Goal: Information Seeking & Learning: Learn about a topic

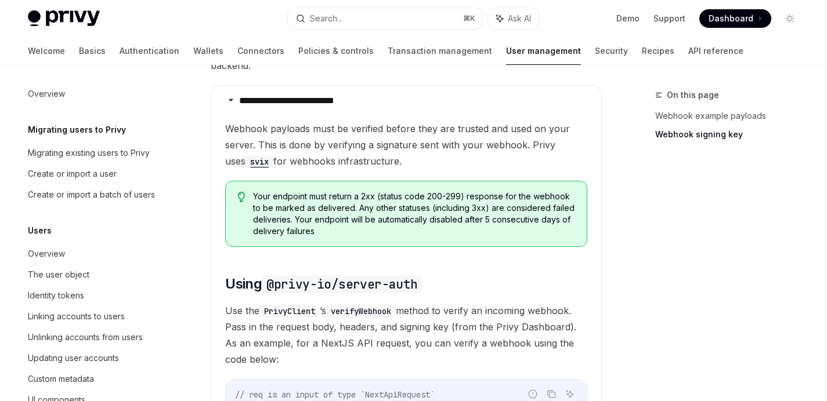
scroll to position [269, 0]
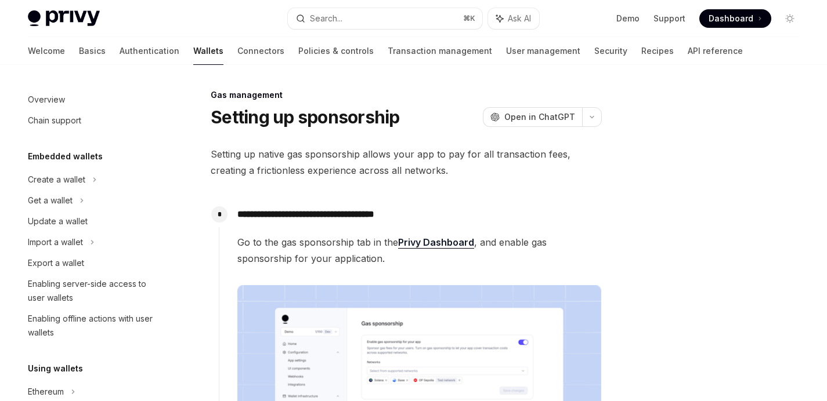
scroll to position [595, 0]
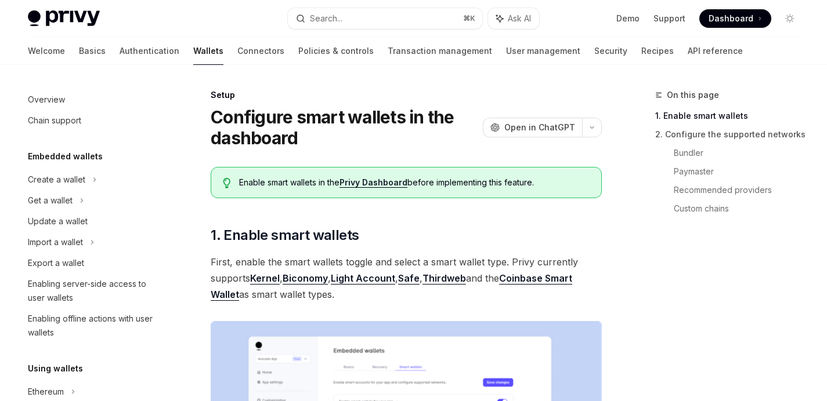
scroll to position [305, 0]
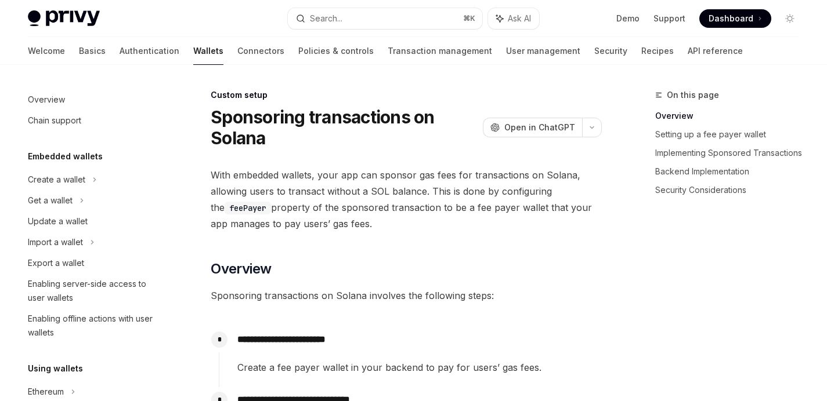
scroll to position [665, 0]
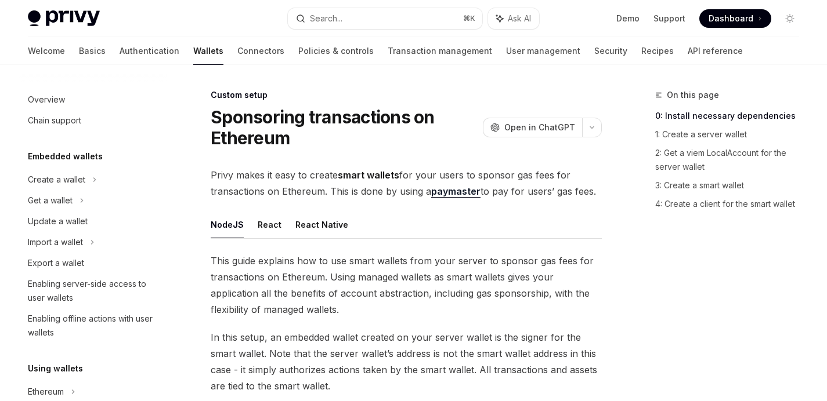
scroll to position [657, 0]
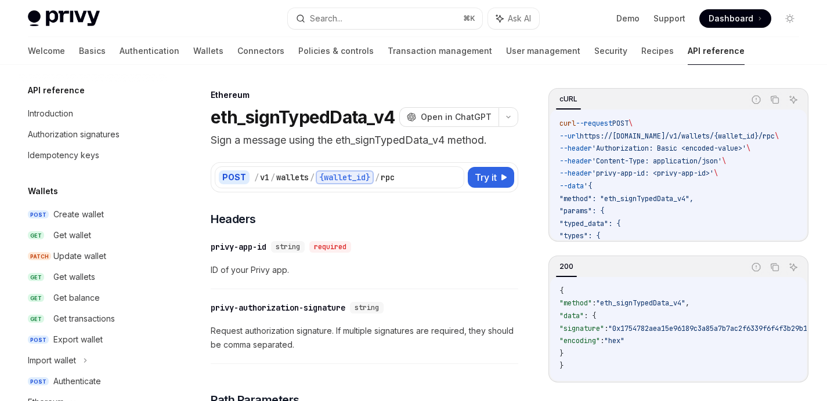
scroll to position [253, 0]
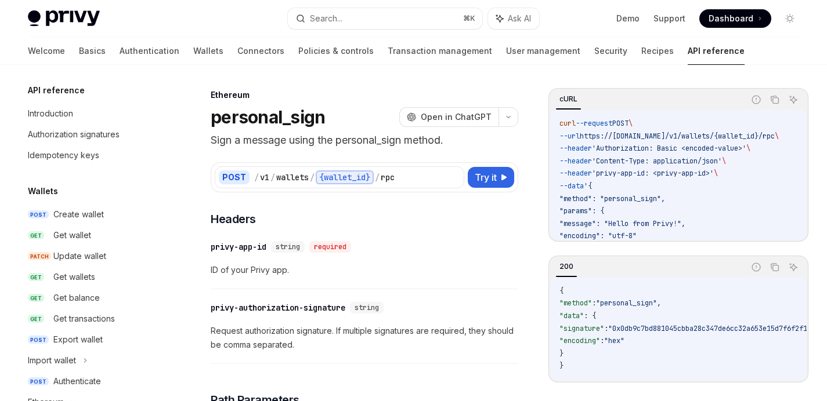
scroll to position [211, 0]
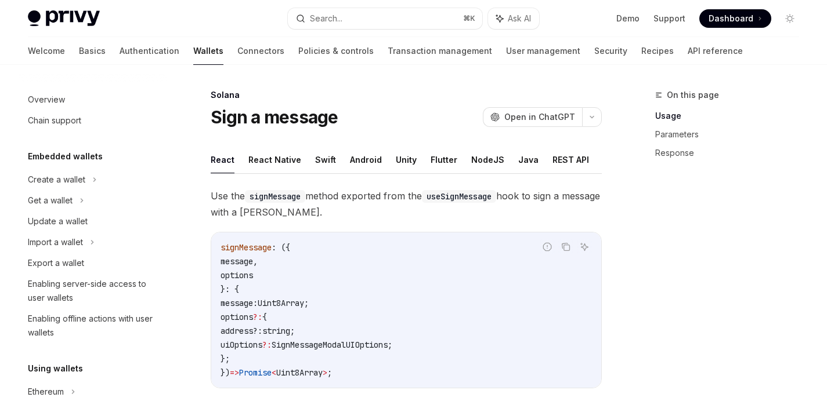
scroll to position [201, 0]
